Goal: Task Accomplishment & Management: Use online tool/utility

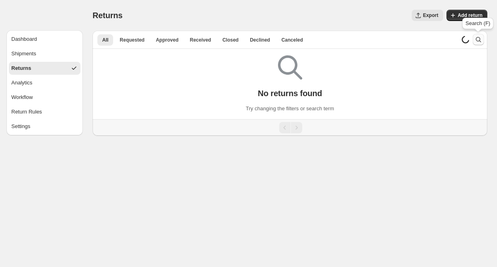
click at [477, 40] on icon "Search and filter results" at bounding box center [478, 40] width 8 height 8
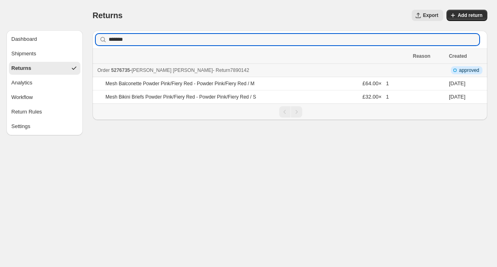
type input "*******"
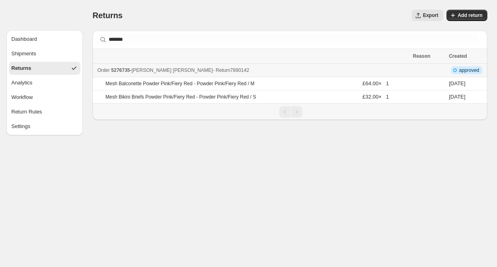
click at [148, 70] on span "[PERSON_NAME]" at bounding box center [172, 70] width 81 height 6
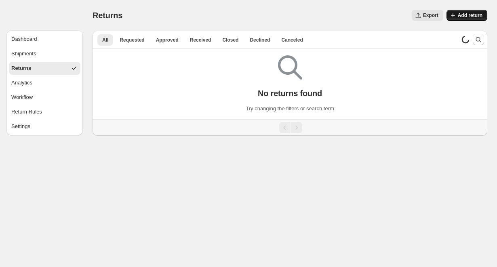
click at [458, 18] on span "Add return" at bounding box center [470, 15] width 25 height 6
